Goal: Transaction & Acquisition: Purchase product/service

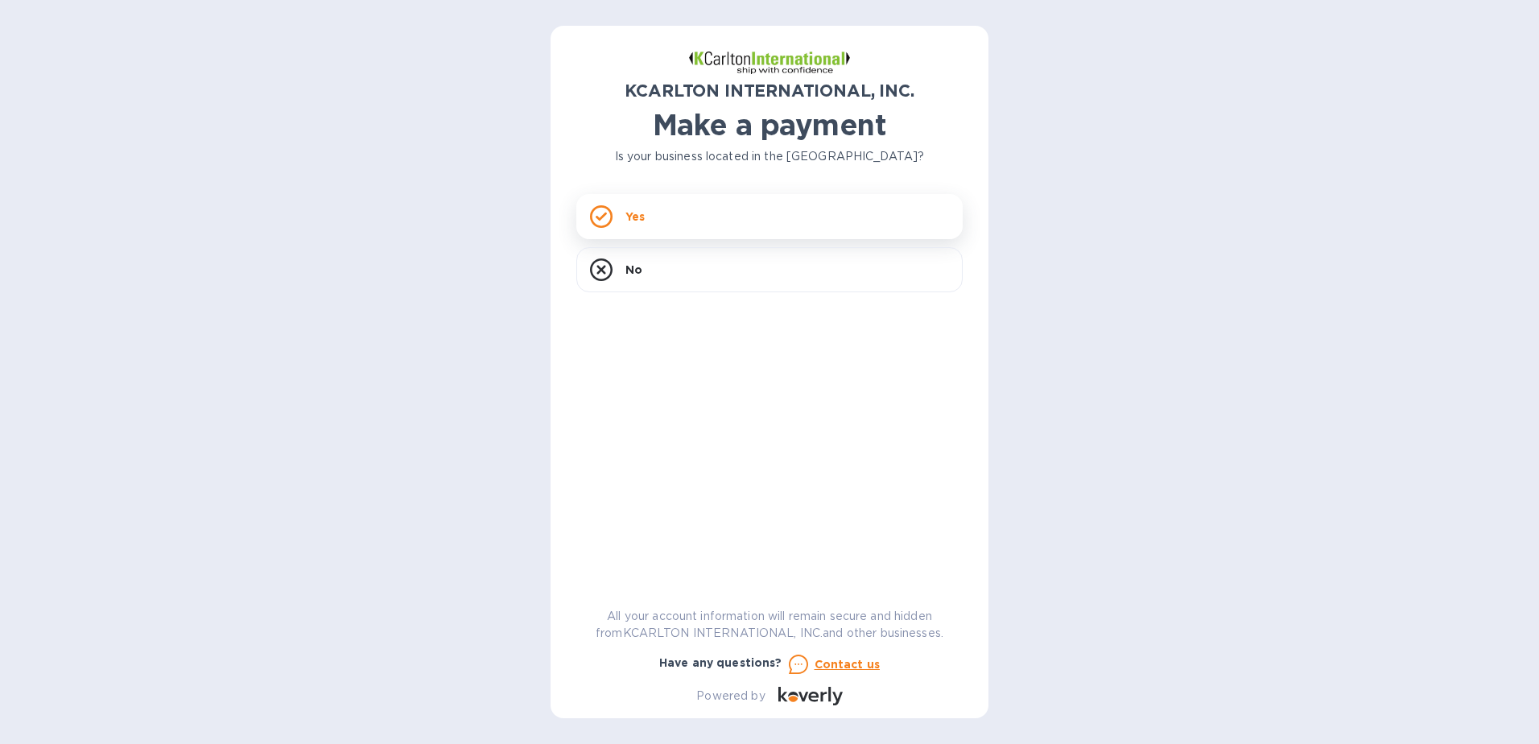
click at [661, 216] on div "Yes" at bounding box center [769, 216] width 386 height 45
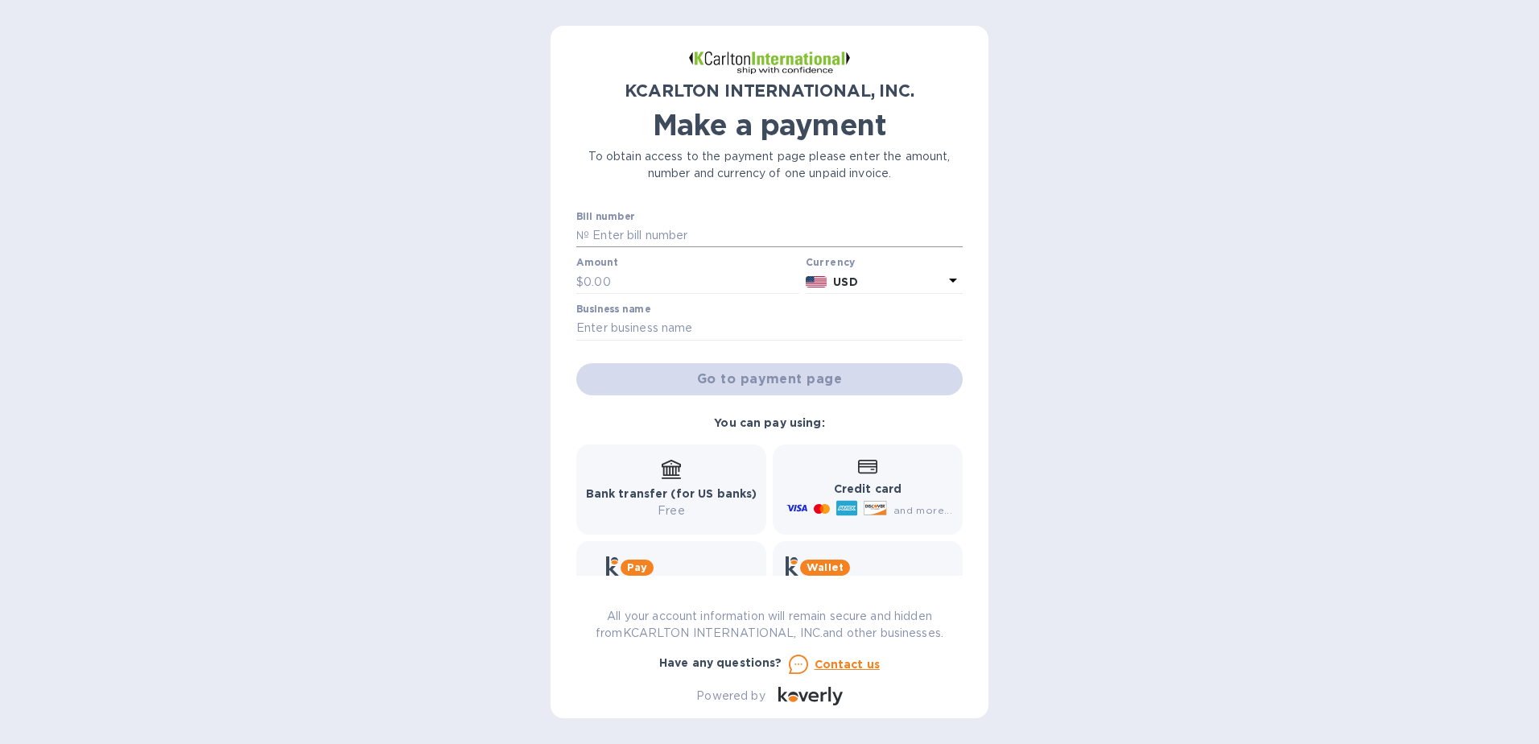
click at [630, 233] on input "text" at bounding box center [776, 236] width 374 height 24
click at [573, 331] on div "KCARLTON INTERNATIONAL, INC. Make a payment To obtain access to the payment pag…" at bounding box center [770, 372] width 438 height 692
click at [599, 327] on input "text" at bounding box center [769, 328] width 386 height 24
click at [564, 418] on div "KCARLTON INTERNATIONAL, INC. Make a payment To obtain access to the payment pag…" at bounding box center [770, 372] width 438 height 692
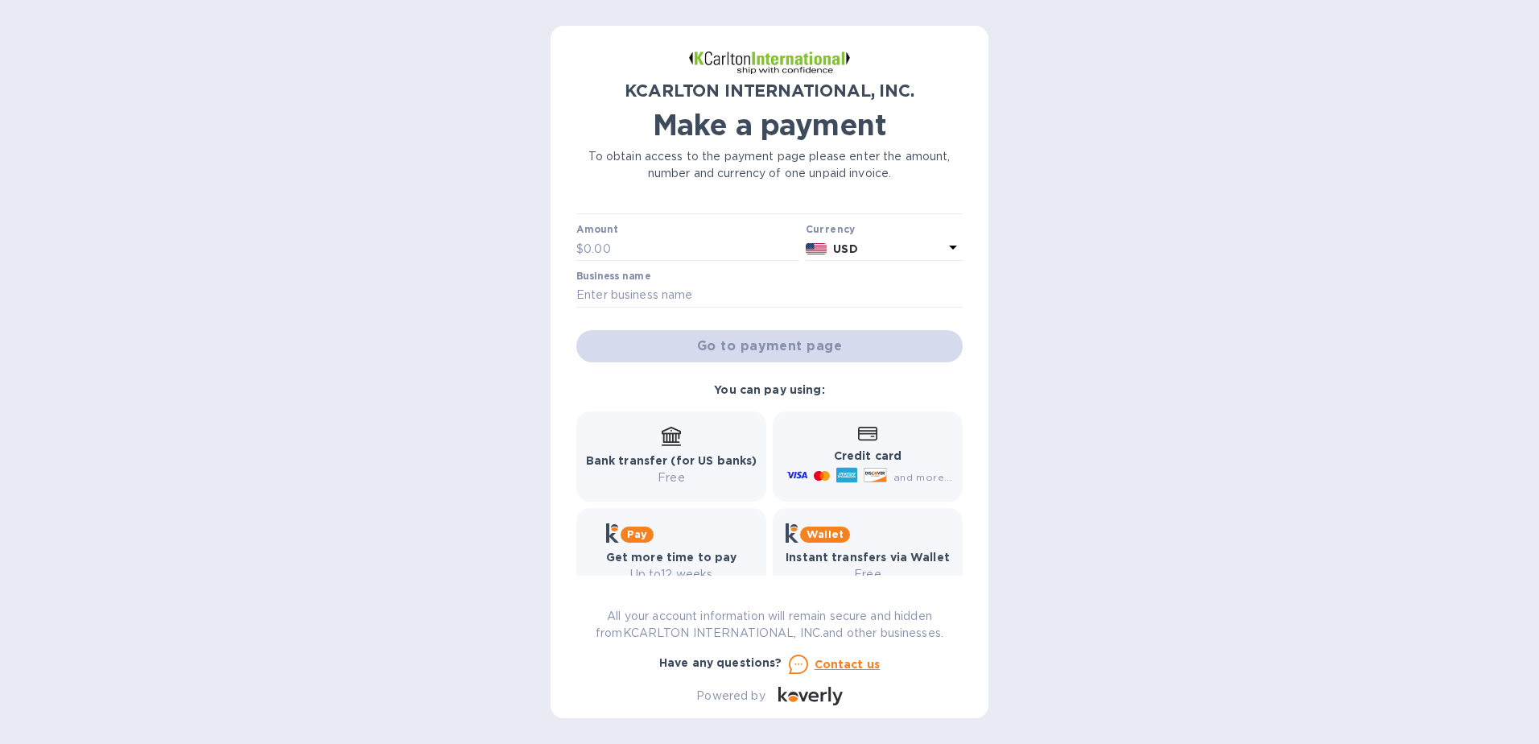
scroll to position [65, 0]
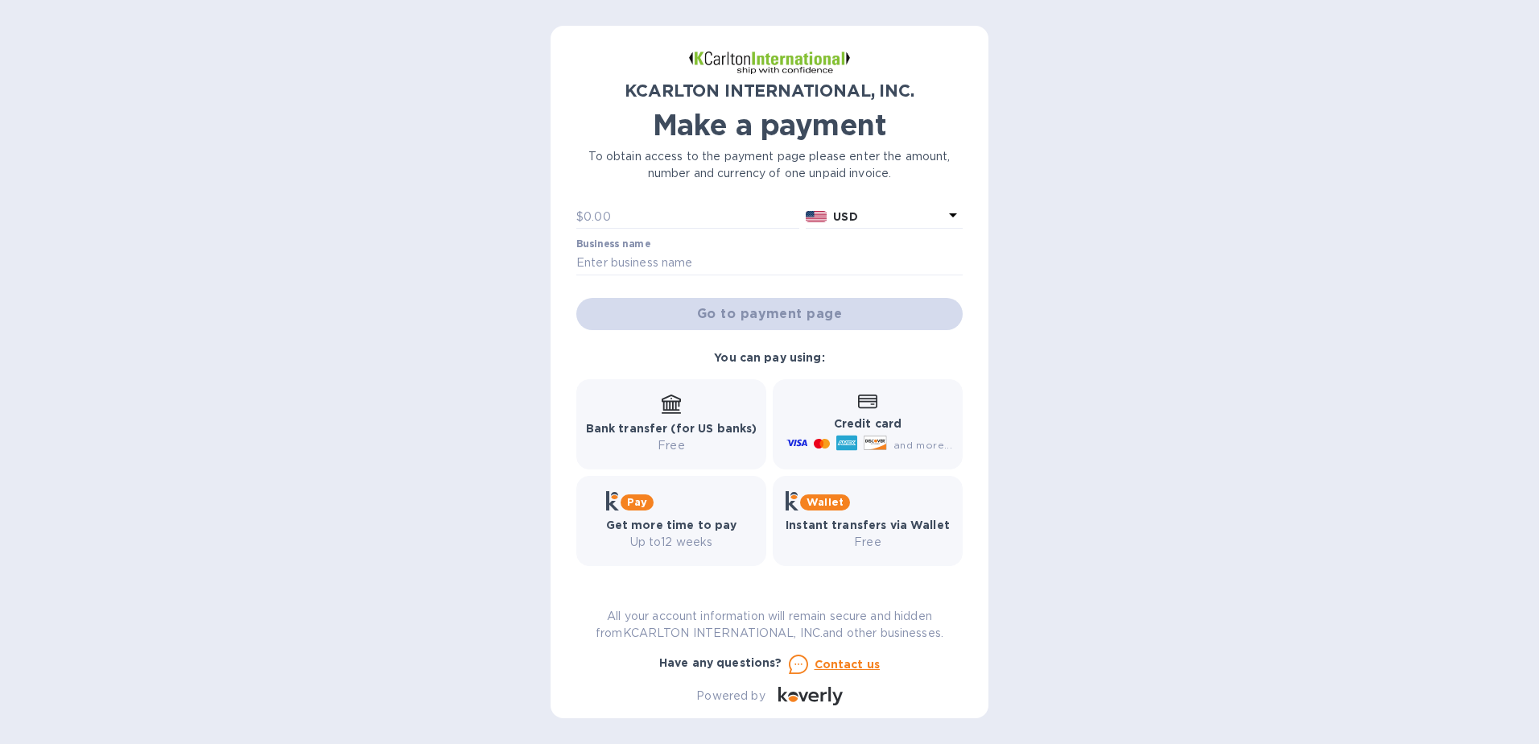
click at [877, 457] on div "and more..." at bounding box center [871, 445] width 176 height 26
click at [864, 436] on icon at bounding box center [875, 443] width 22 height 14
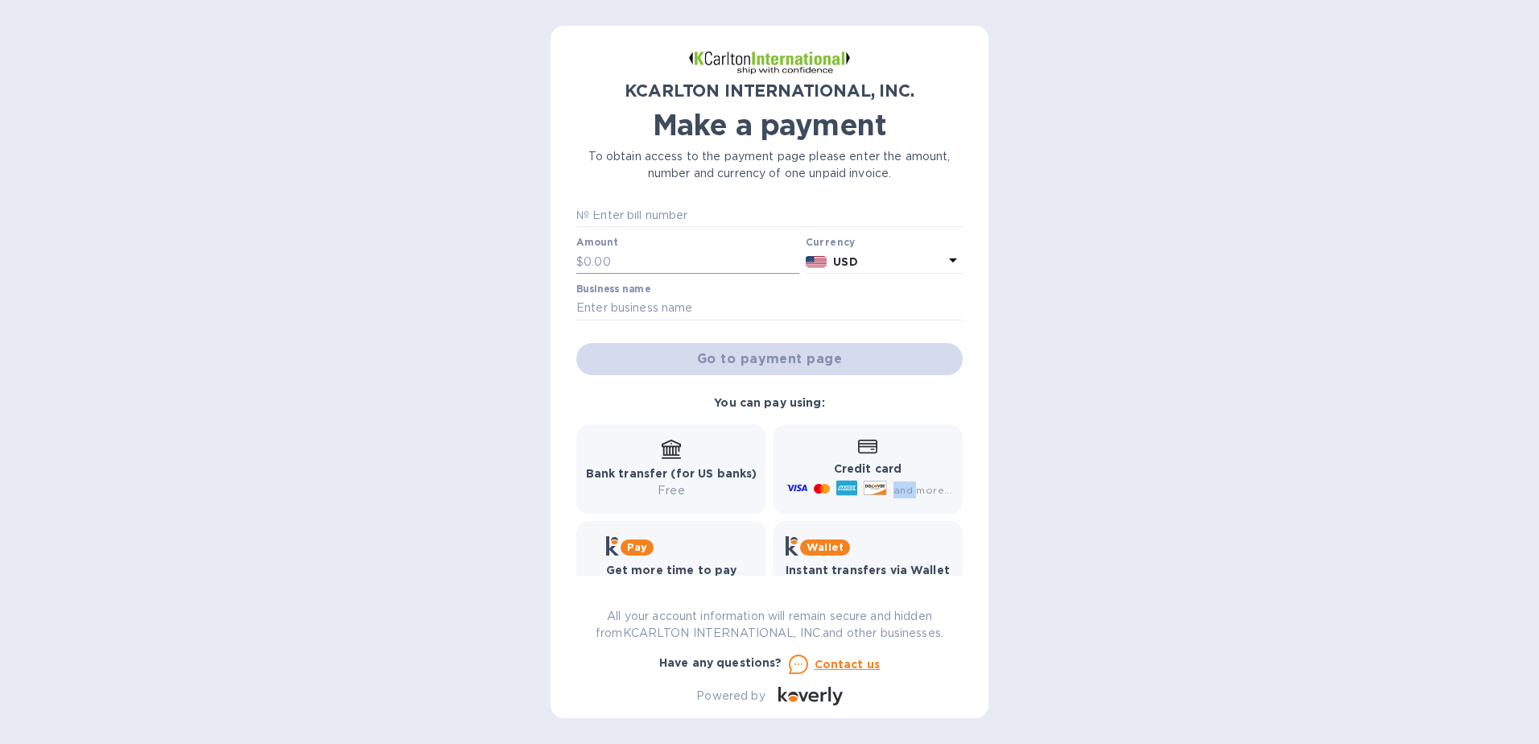
scroll to position [0, 0]
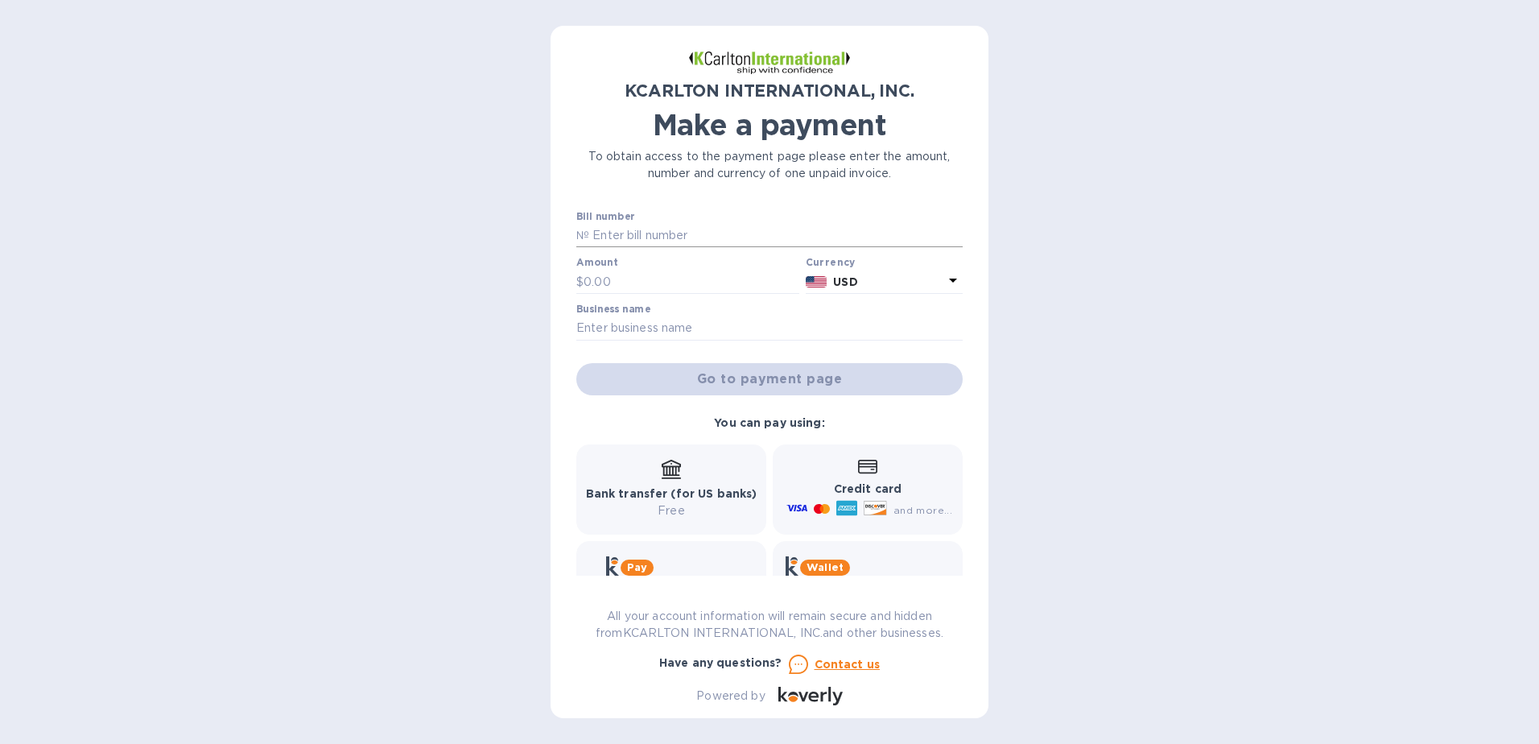
click at [626, 238] on input "text" at bounding box center [776, 236] width 374 height 24
click at [593, 266] on div "Bill number № Amount $ Currency USD Business name Go to payment page" at bounding box center [769, 303] width 393 height 191
click at [589, 271] on input "text" at bounding box center [692, 282] width 216 height 24
click at [605, 271] on input "text" at bounding box center [692, 282] width 216 height 24
click at [619, 318] on input "text" at bounding box center [769, 328] width 386 height 24
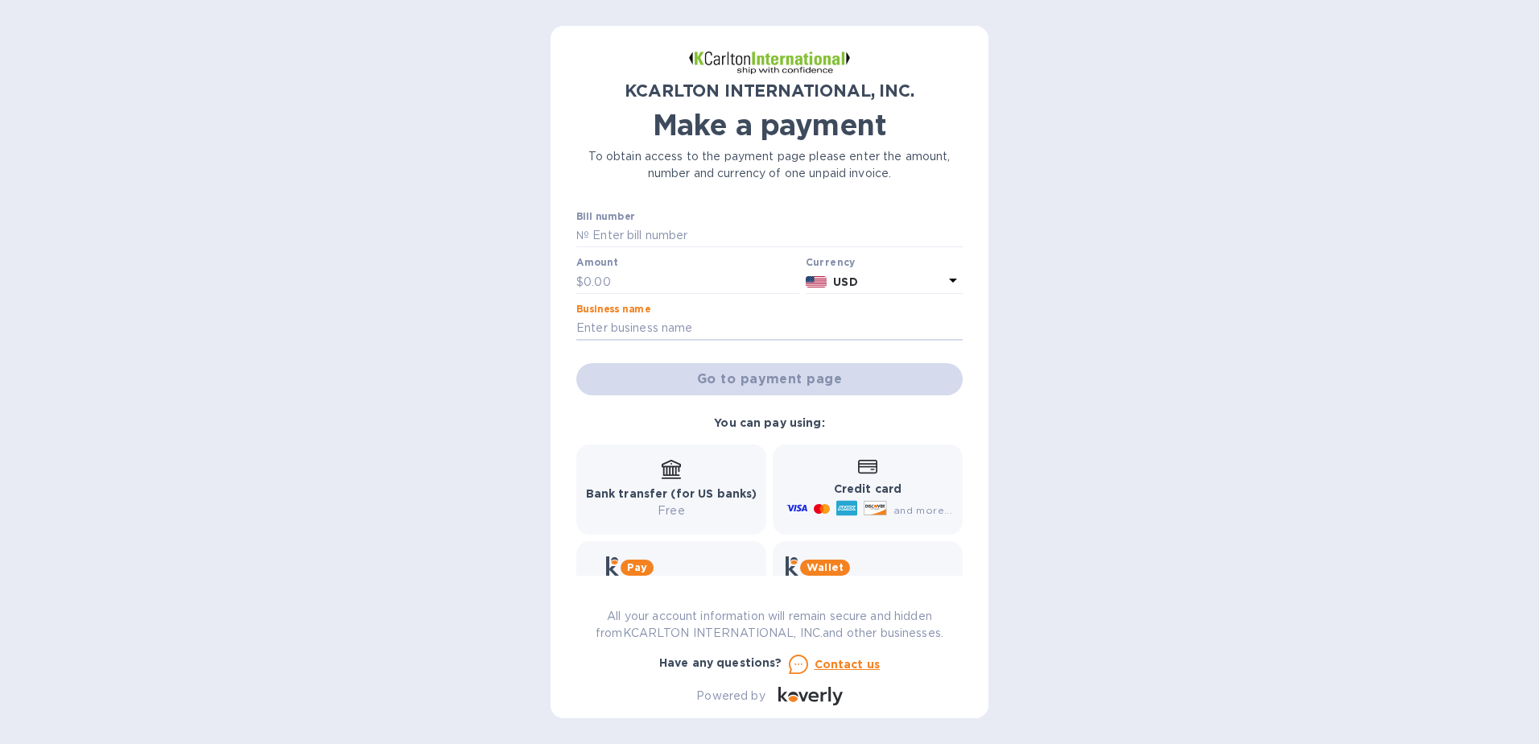
click at [626, 257] on div "Amount $" at bounding box center [687, 275] width 223 height 37
drag, startPoint x: 626, startPoint y: 257, endPoint x: 626, endPoint y: 239, distance: 17.7
click at [626, 239] on input "text" at bounding box center [776, 236] width 374 height 24
click at [601, 287] on input "text" at bounding box center [692, 282] width 216 height 24
click at [863, 474] on div "Credit card and more..." at bounding box center [867, 489] width 169 height 62
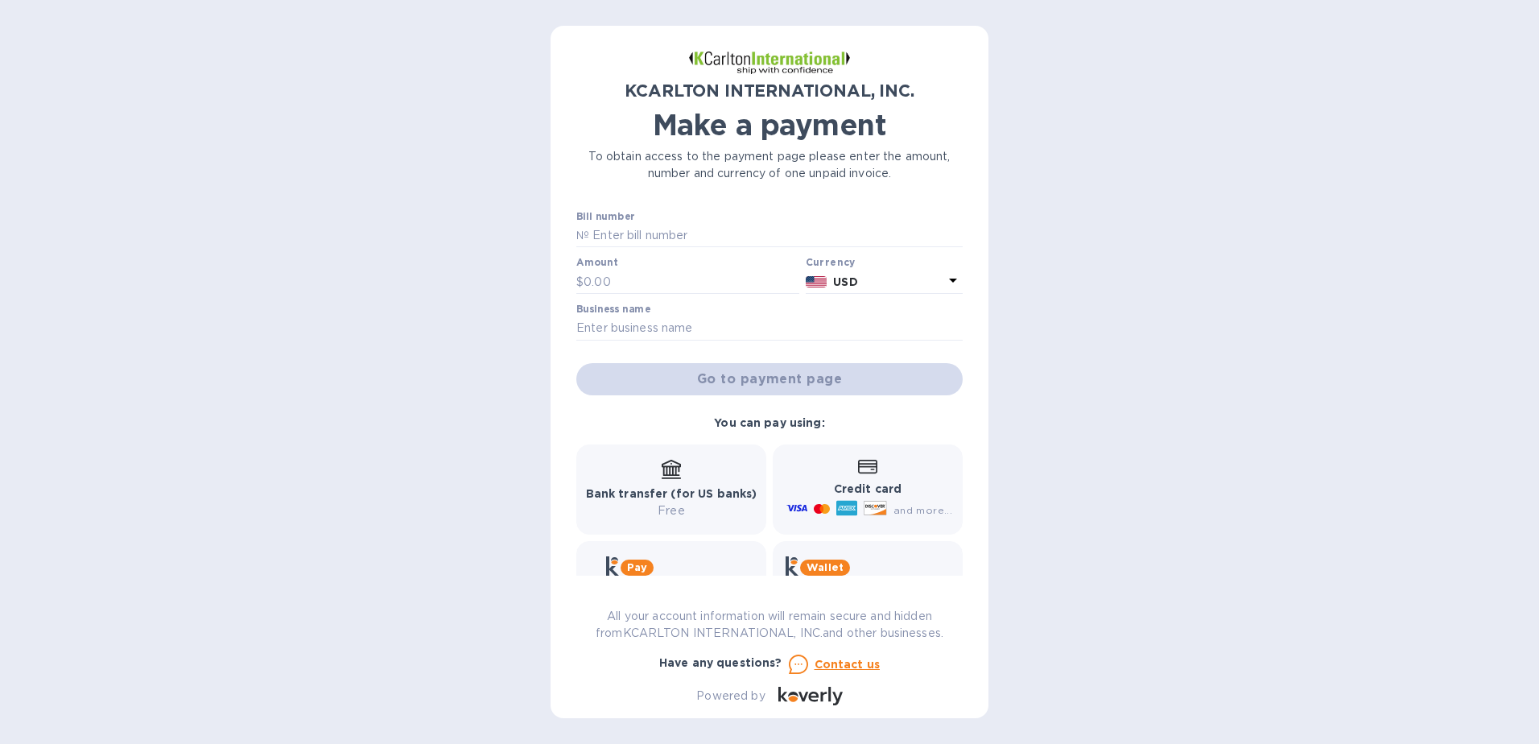
click at [855, 503] on div at bounding box center [846, 511] width 27 height 26
drag, startPoint x: 963, startPoint y: 457, endPoint x: 953, endPoint y: 541, distance: 84.3
click at [953, 541] on div "KCARLTON INTERNATIONAL, INC. Make a payment To obtain access to the payment pag…" at bounding box center [770, 372] width 438 height 692
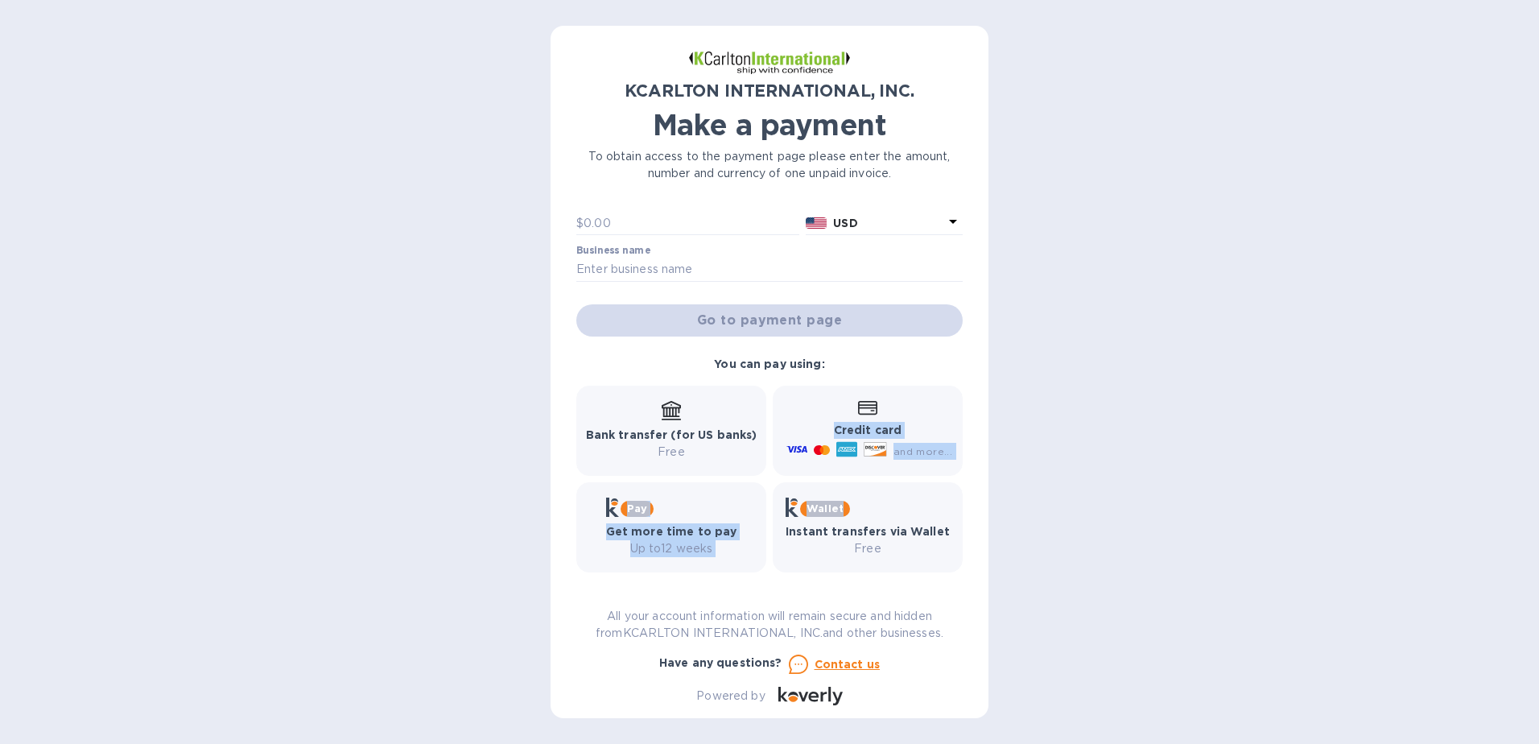
click at [864, 662] on u "Contact us" at bounding box center [848, 664] width 66 height 13
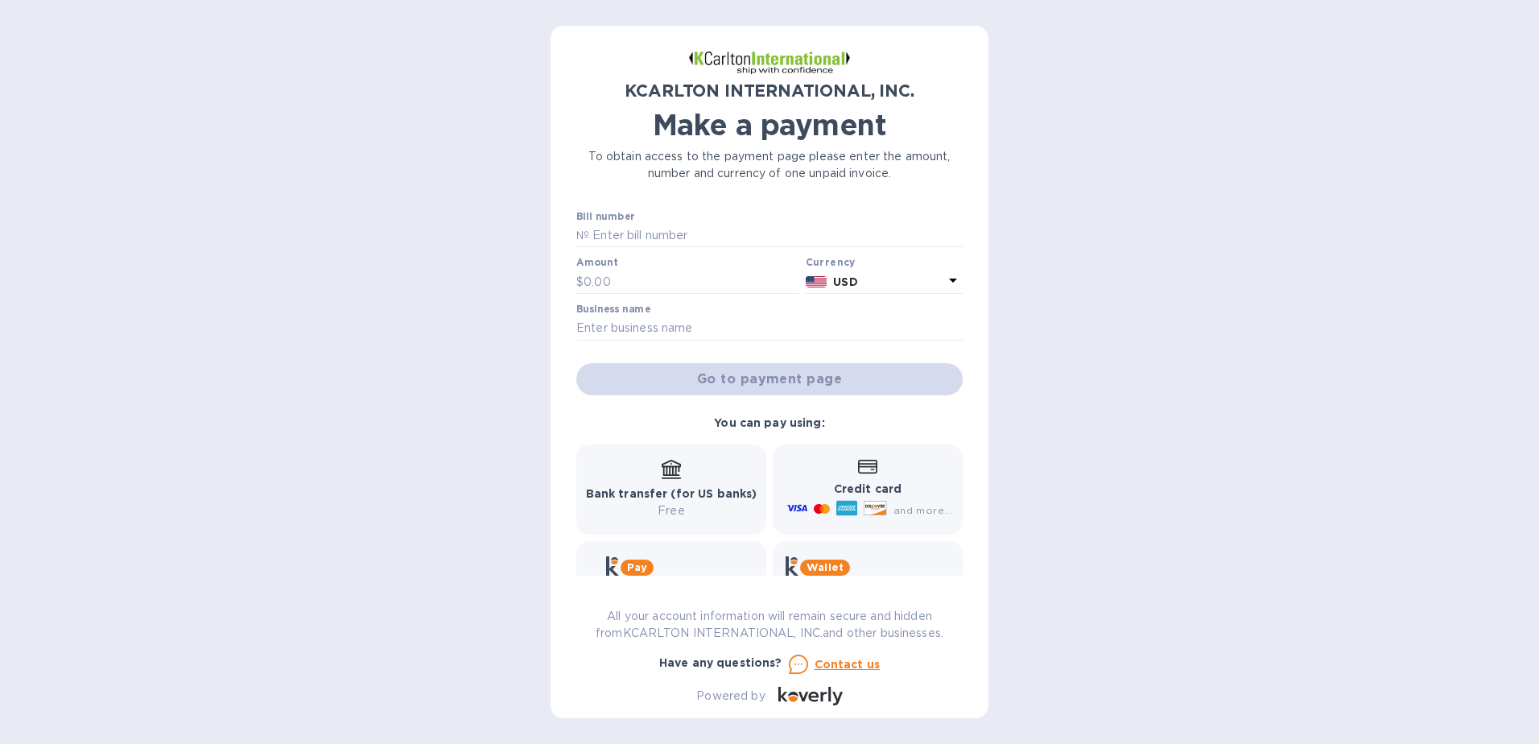
click at [653, 264] on div "Amount $" at bounding box center [687, 275] width 223 height 37
click at [655, 234] on input "text" at bounding box center [776, 236] width 374 height 24
click at [587, 274] on input "text" at bounding box center [692, 282] width 216 height 24
click at [600, 239] on input "text" at bounding box center [776, 236] width 374 height 24
click at [317, 354] on div "KCARLTON INTERNATIONAL, INC. Make a payment To obtain access to the payment pag…" at bounding box center [769, 372] width 1539 height 744
